Goal: Transaction & Acquisition: Obtain resource

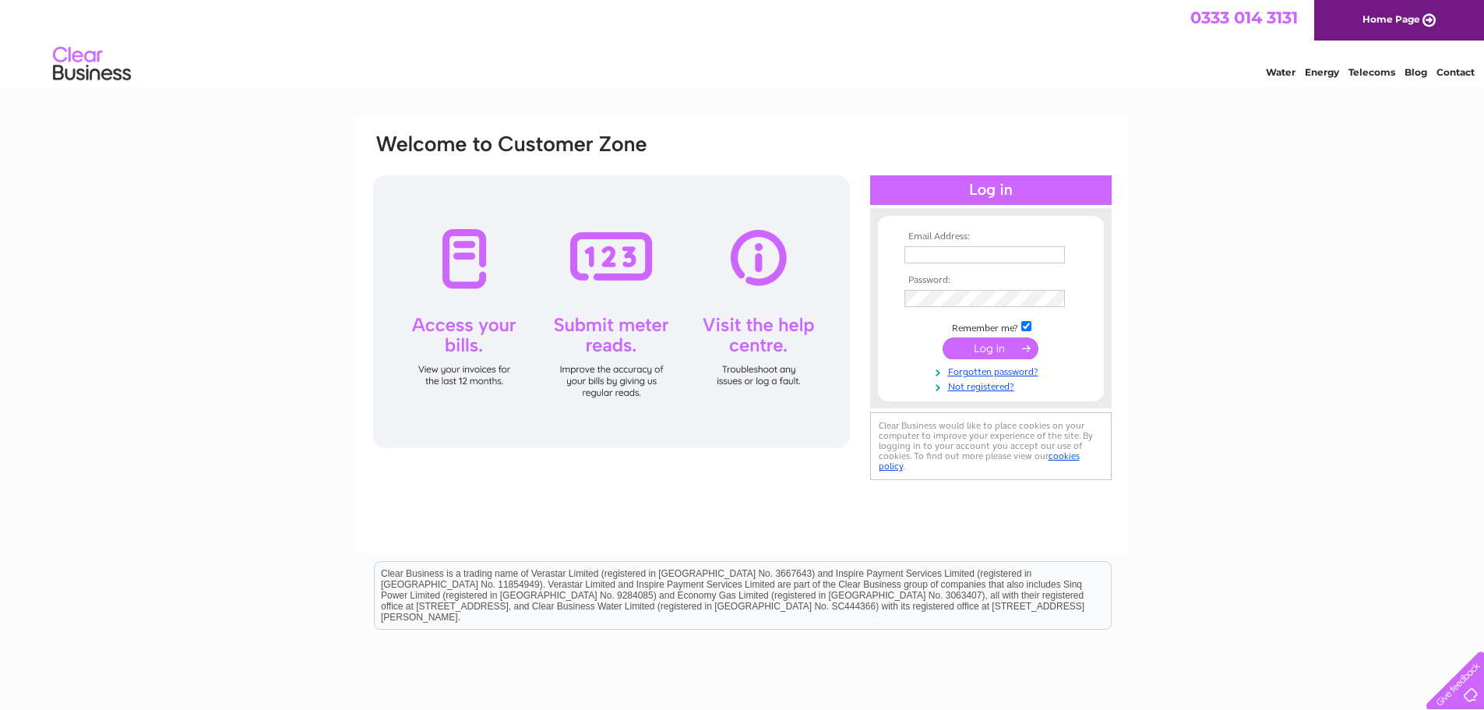
type input "emma.smith@kaefer.com"
click at [979, 351] on input "submit" at bounding box center [991, 348] width 96 height 22
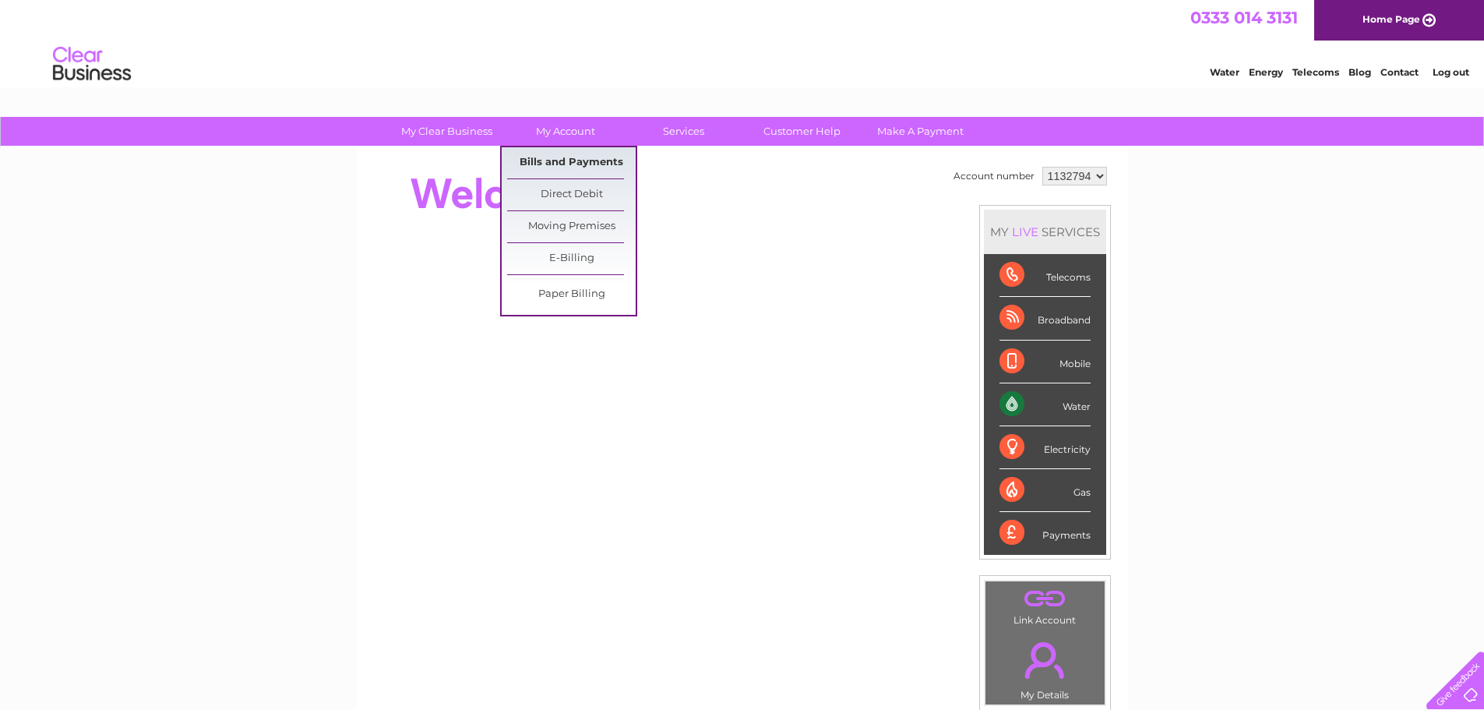
click at [562, 159] on link "Bills and Payments" at bounding box center [571, 162] width 129 height 31
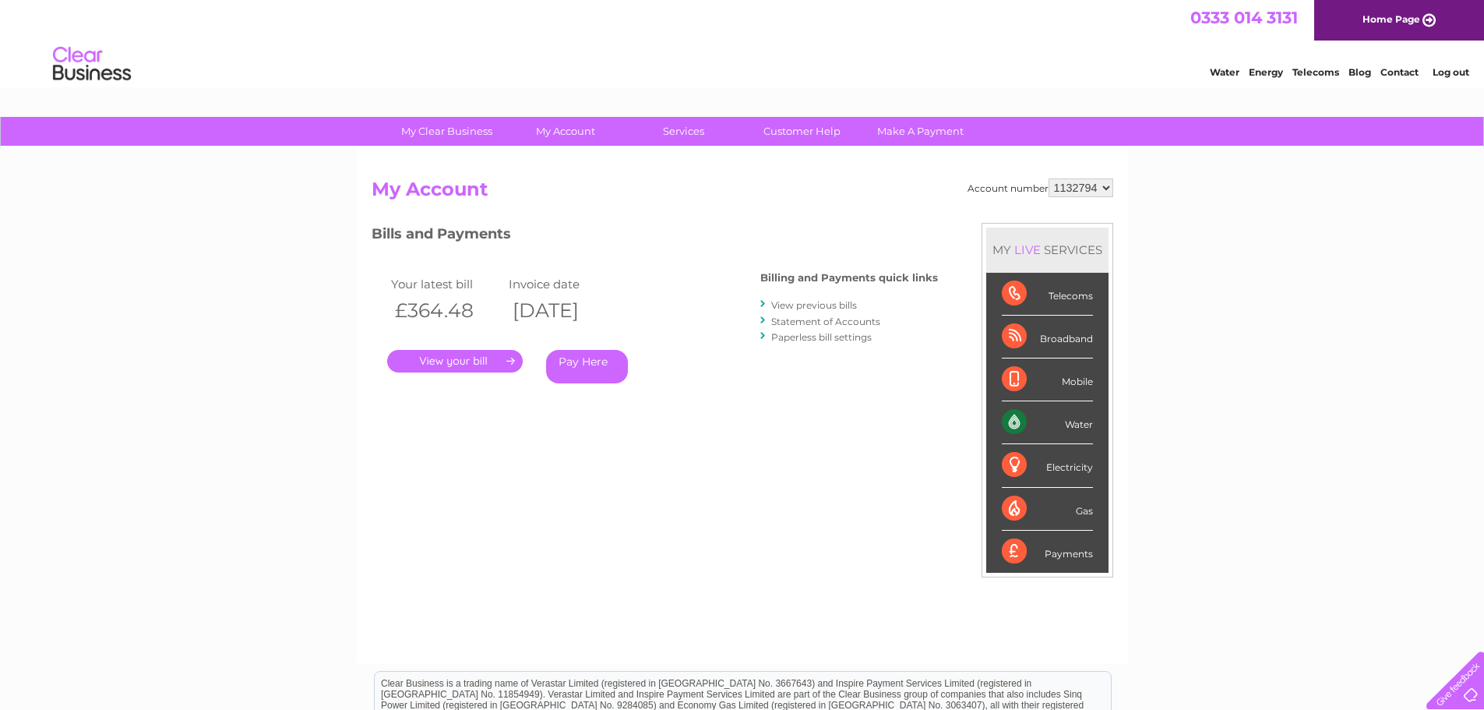
click at [811, 301] on link "View previous bills" at bounding box center [814, 305] width 86 height 12
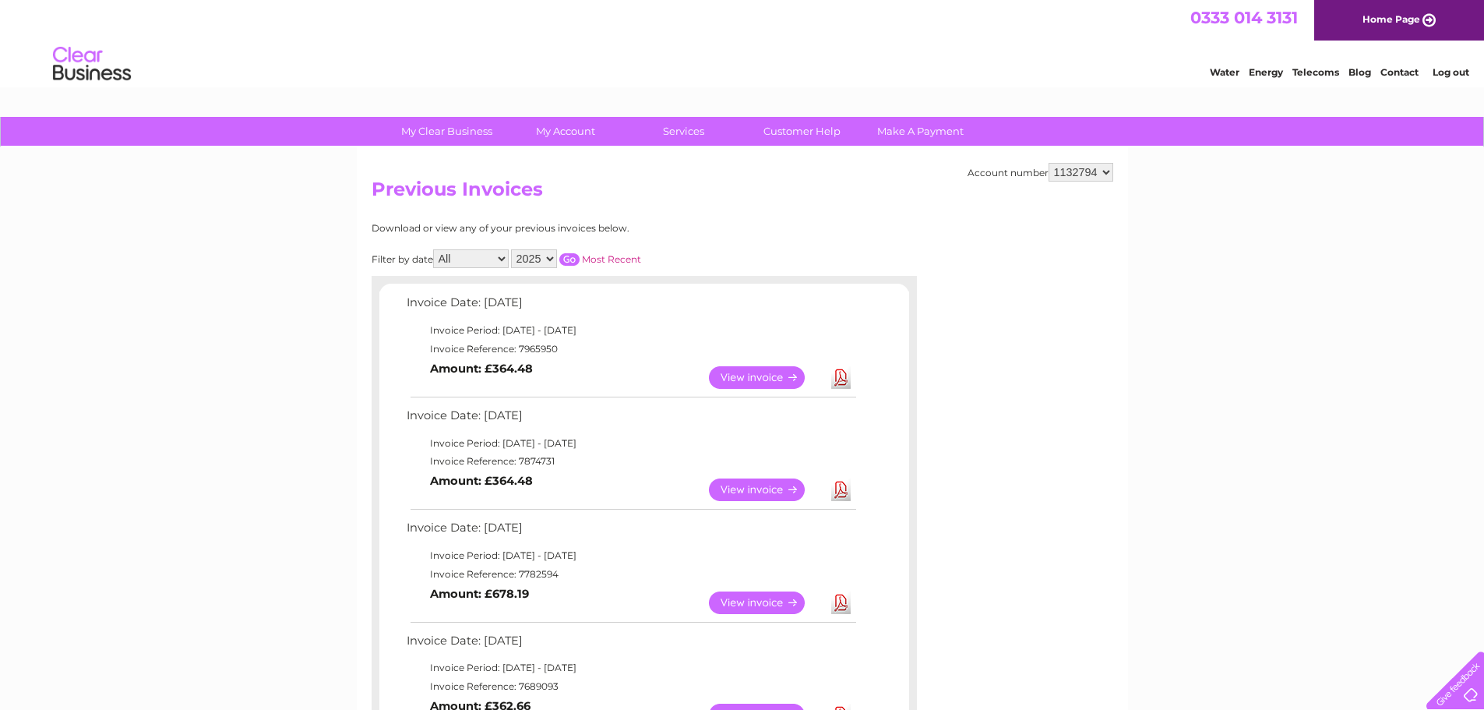
click at [835, 491] on link "Download" at bounding box center [840, 489] width 19 height 23
